Goal: Check status: Check status

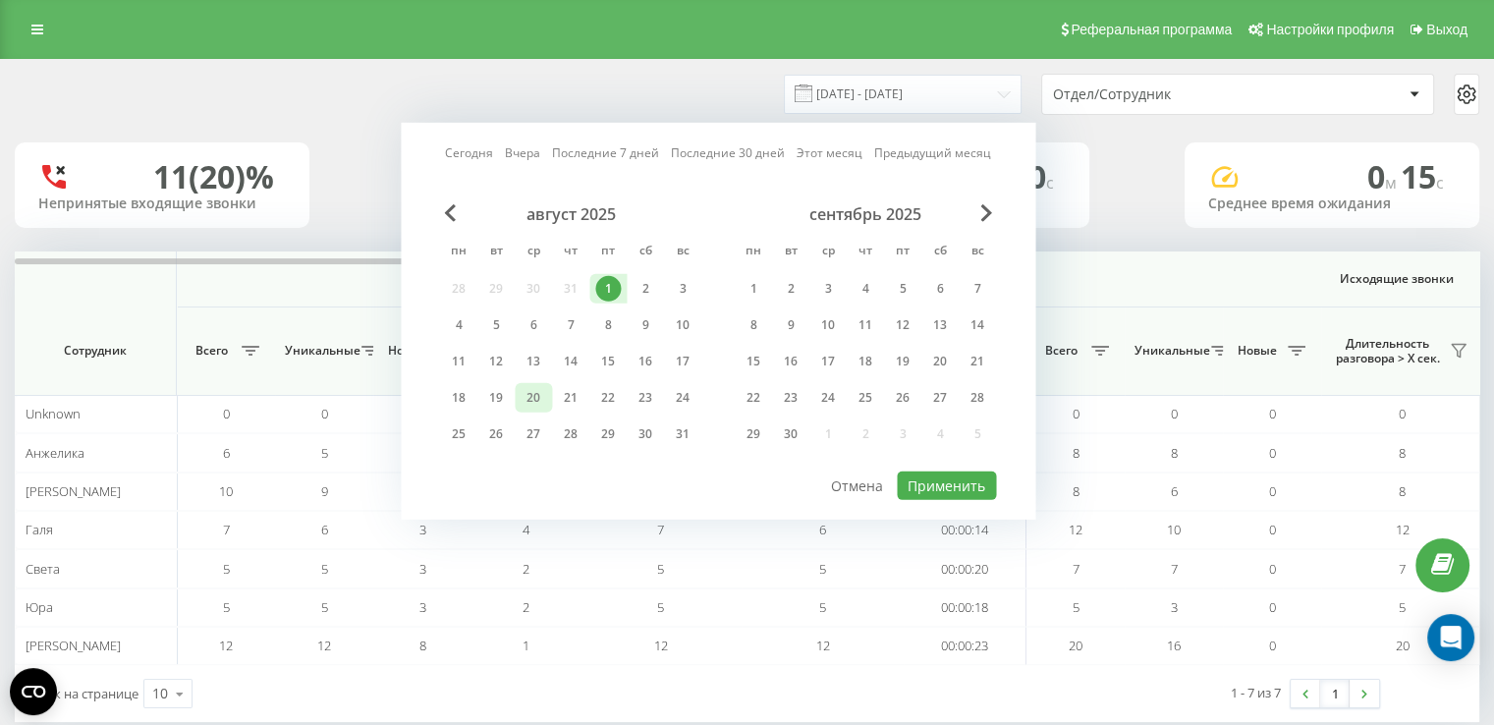
click at [541, 396] on div "20" at bounding box center [533, 398] width 26 height 26
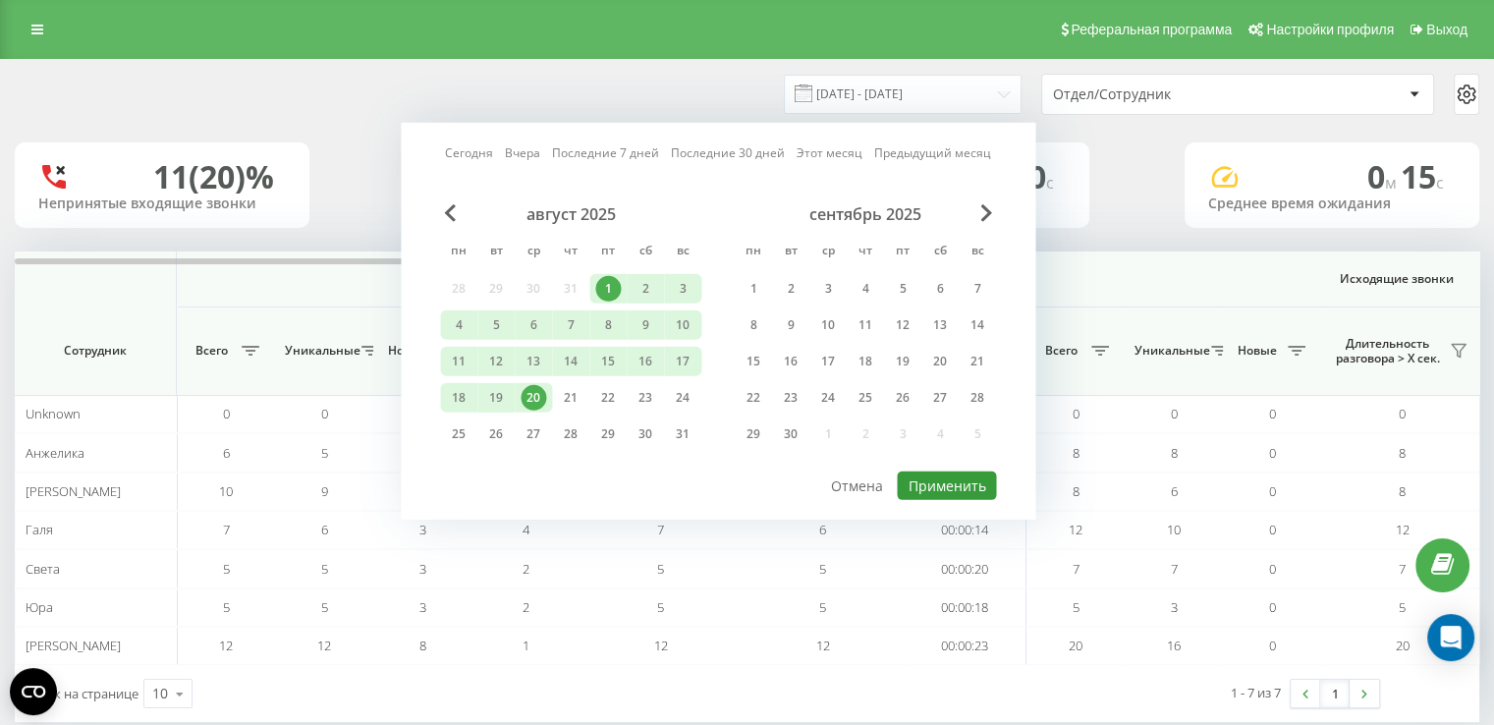
click at [919, 476] on button "Применить" at bounding box center [946, 485] width 99 height 28
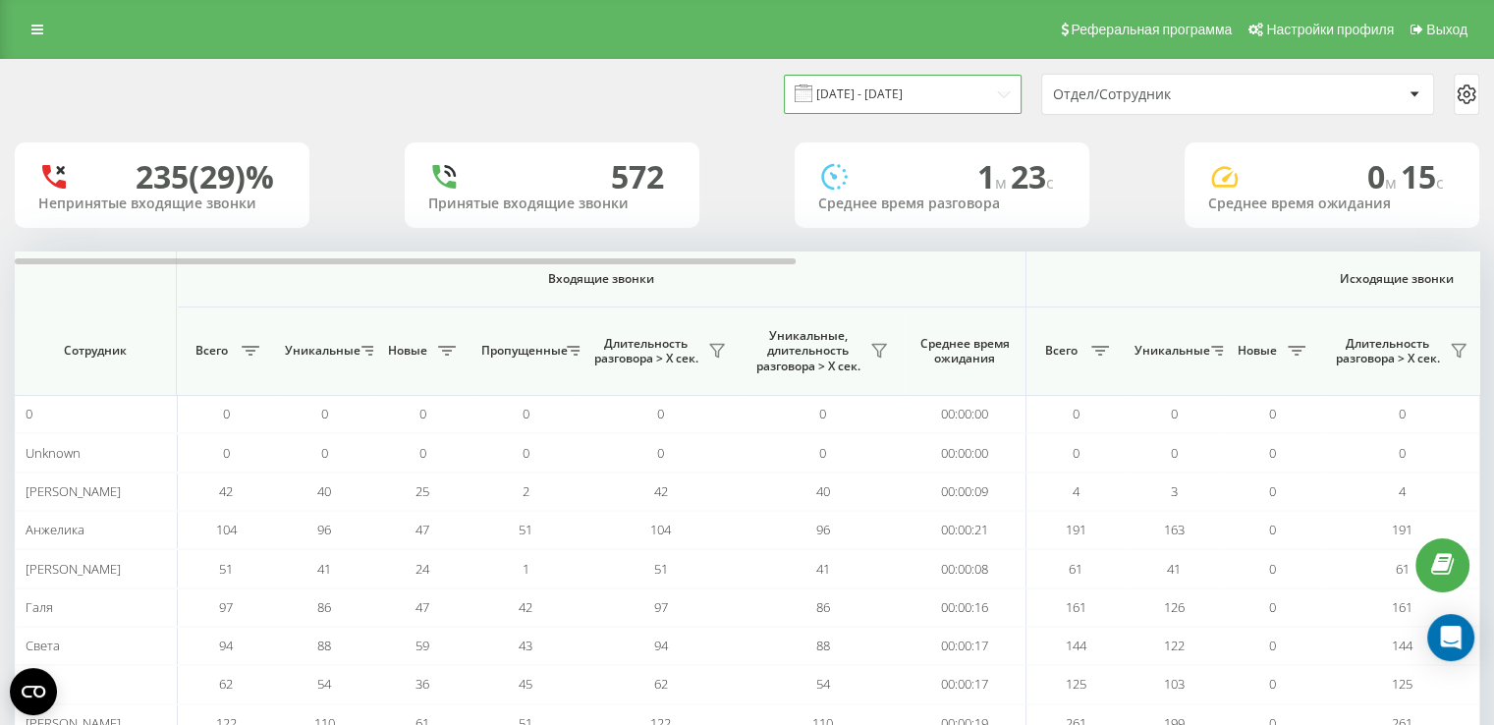
click at [846, 93] on input "01.08.2025 - 20.08.2025" at bounding box center [903, 94] width 238 height 38
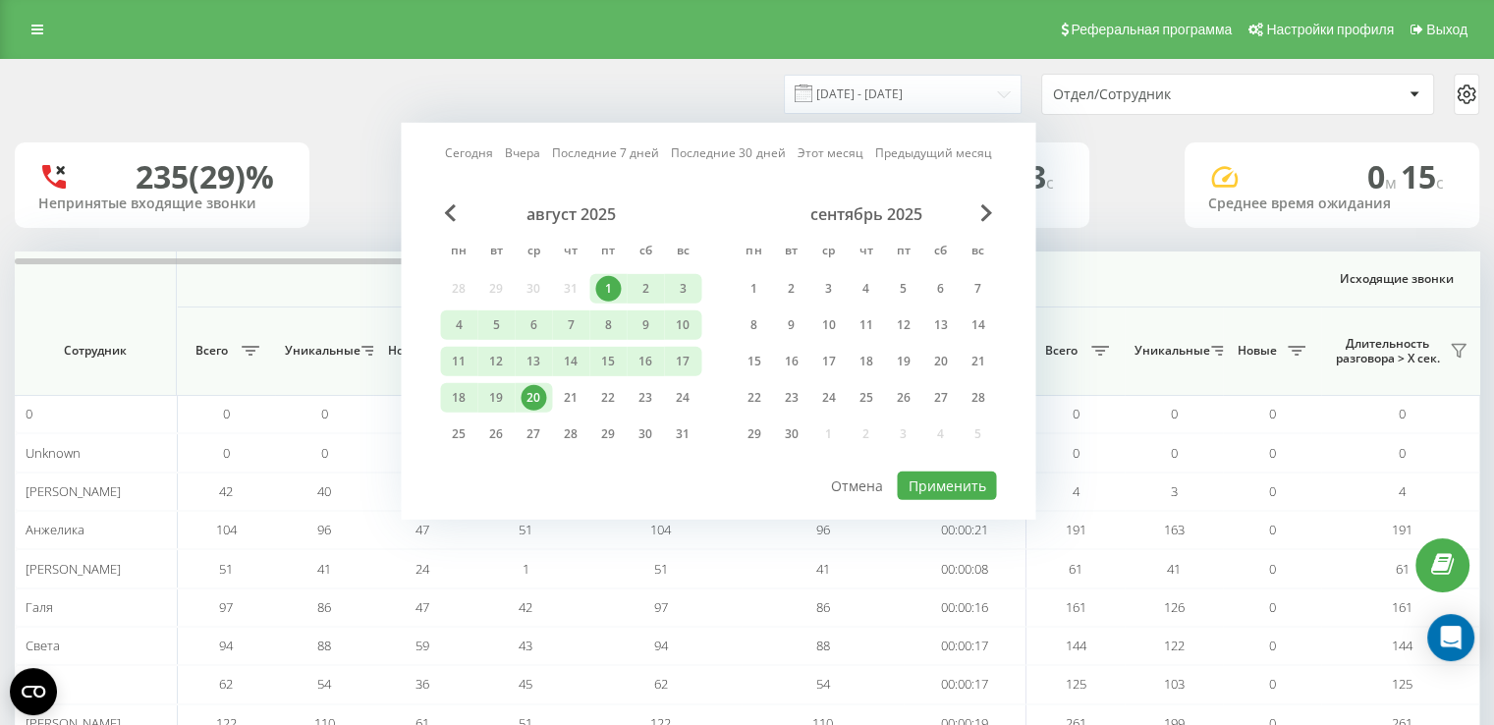
click at [533, 394] on div "20" at bounding box center [533, 398] width 26 height 26
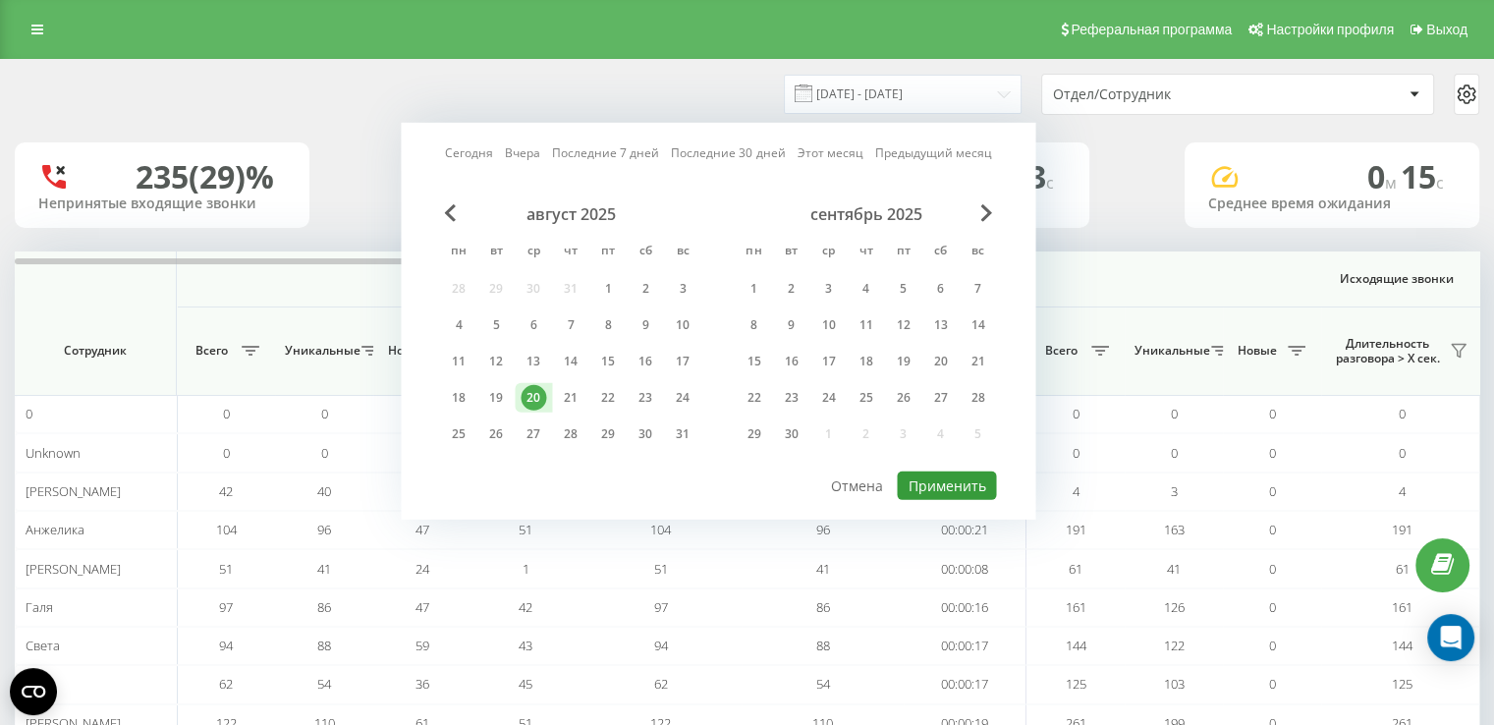
click at [911, 480] on button "Применить" at bounding box center [946, 485] width 99 height 28
type input "[DATE] - [DATE]"
